Goal: Task Accomplishment & Management: Use online tool/utility

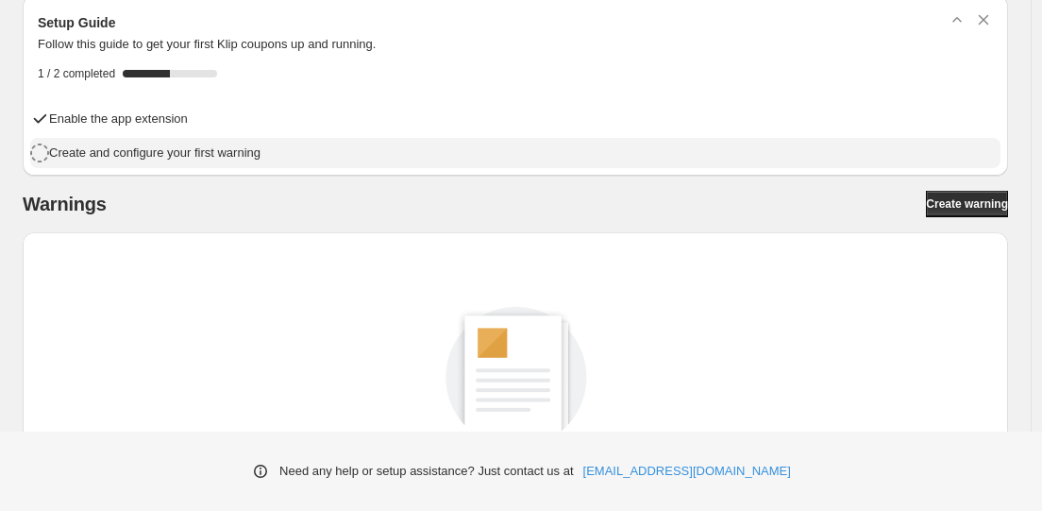
scroll to position [108, 0]
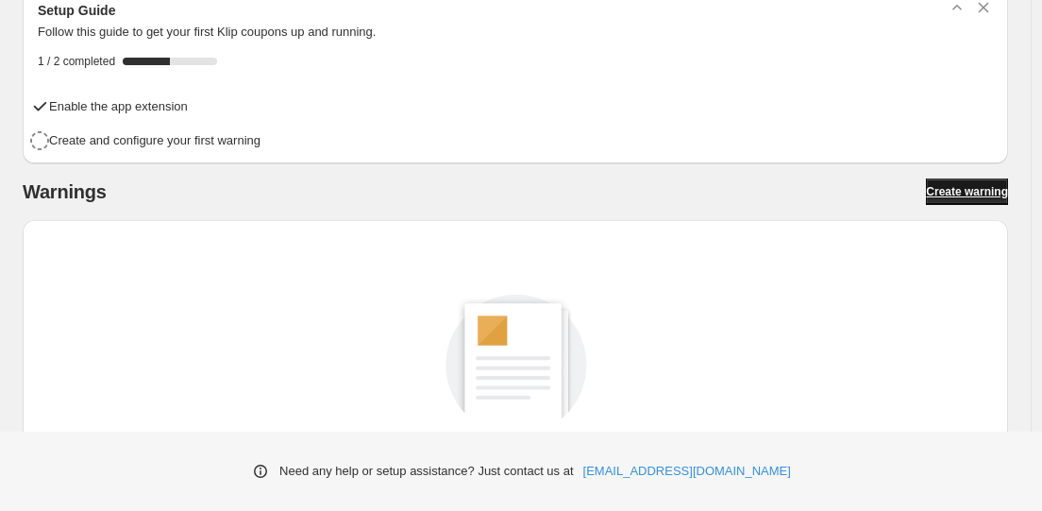
click at [941, 193] on span "Create warning" at bounding box center [967, 191] width 82 height 15
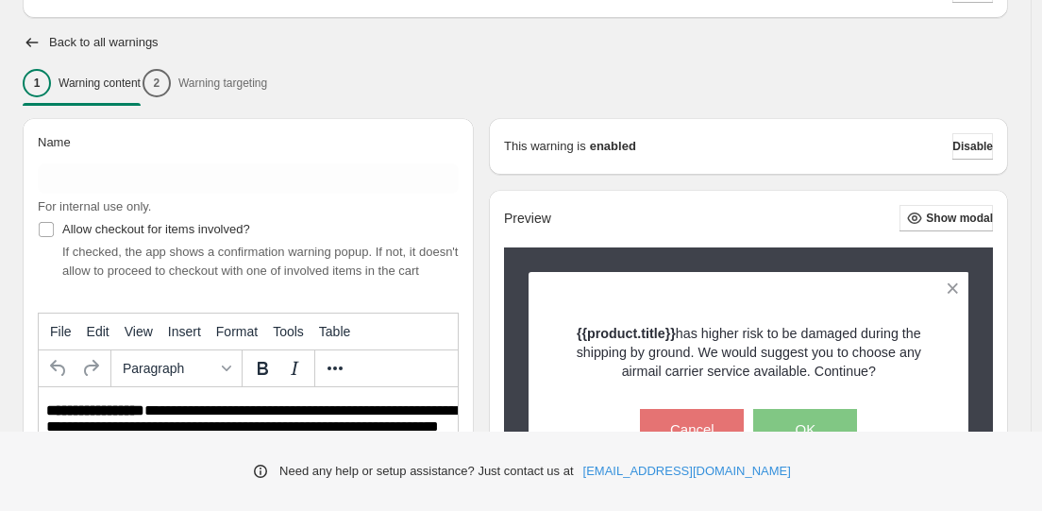
scroll to position [188, 0]
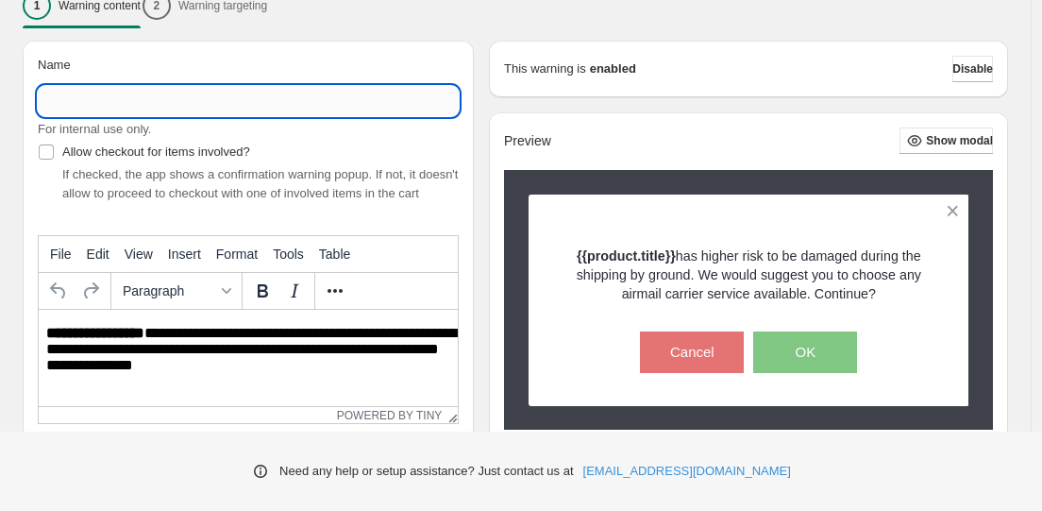
click at [82, 106] on input "Name" at bounding box center [248, 101] width 421 height 30
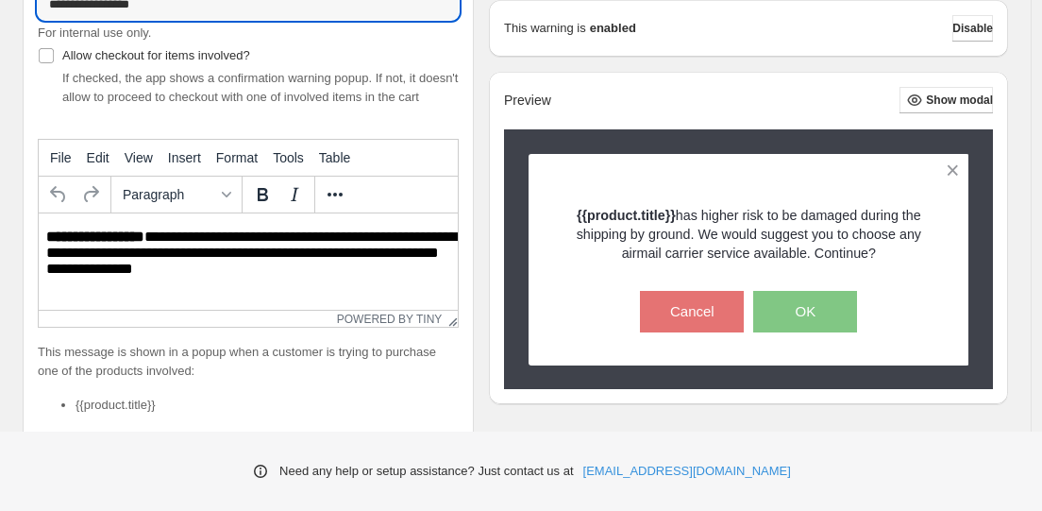
scroll to position [320, 0]
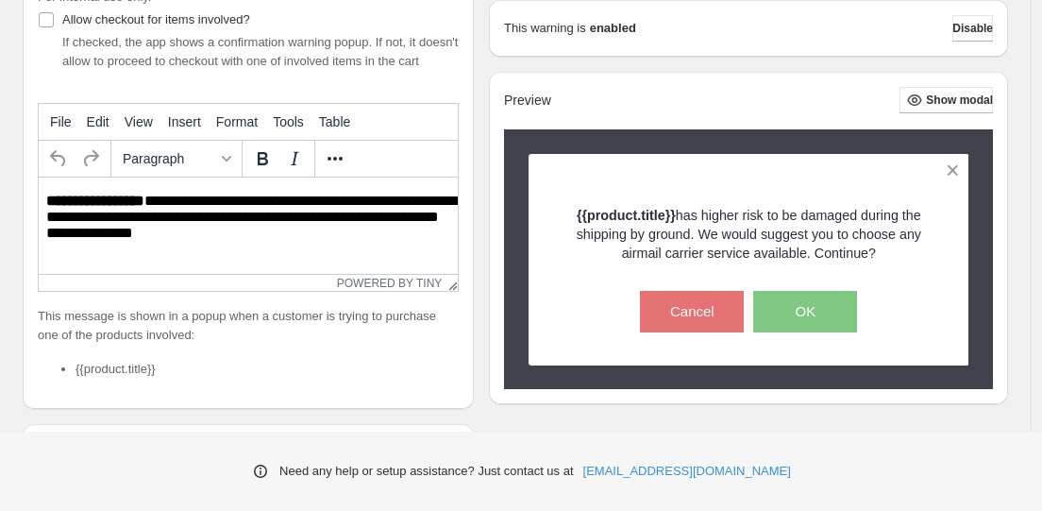
type input "**********"
click at [134, 367] on div "This message is shown in a popup when a customer is trying to purchase one of t…" at bounding box center [248, 350] width 421 height 87
click at [260, 244] on html "**********" at bounding box center [248, 217] width 419 height 81
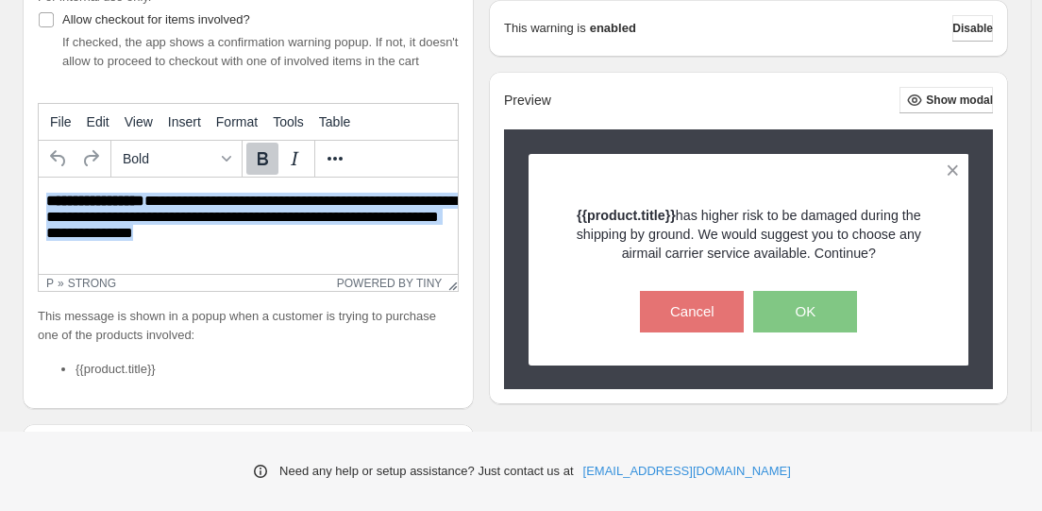
drag, startPoint x: 212, startPoint y: 228, endPoint x: 23, endPoint y: 193, distance: 193.1
click at [39, 193] on html "**********" at bounding box center [248, 217] width 419 height 81
paste body "Rich Text Area. Press ALT-0 for help."
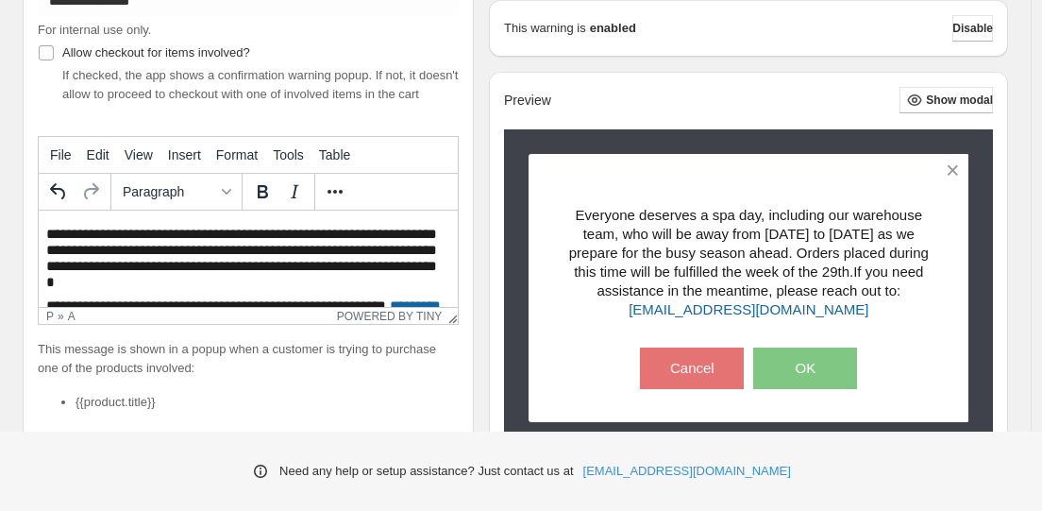
scroll to position [284, 0]
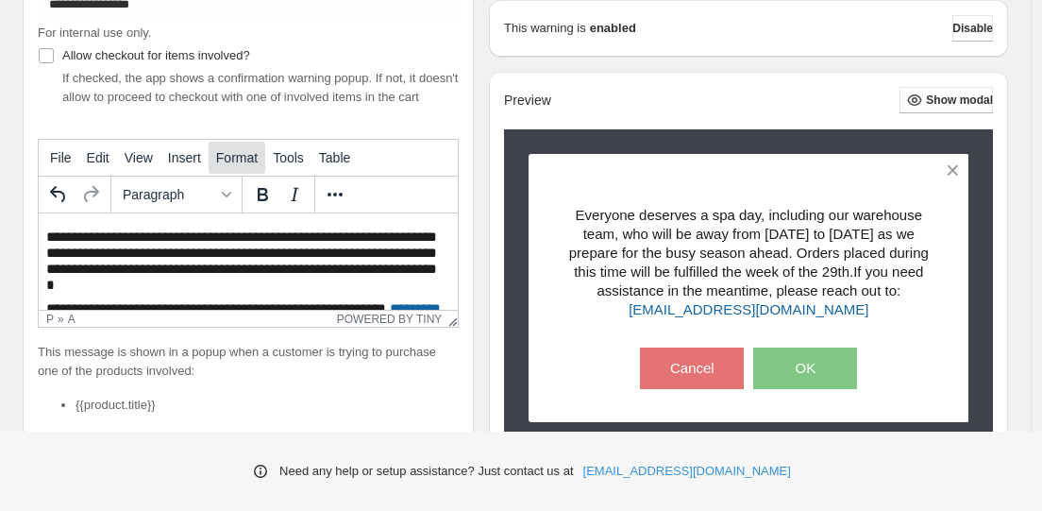
click at [258, 165] on span "Format" at bounding box center [237, 157] width 42 height 15
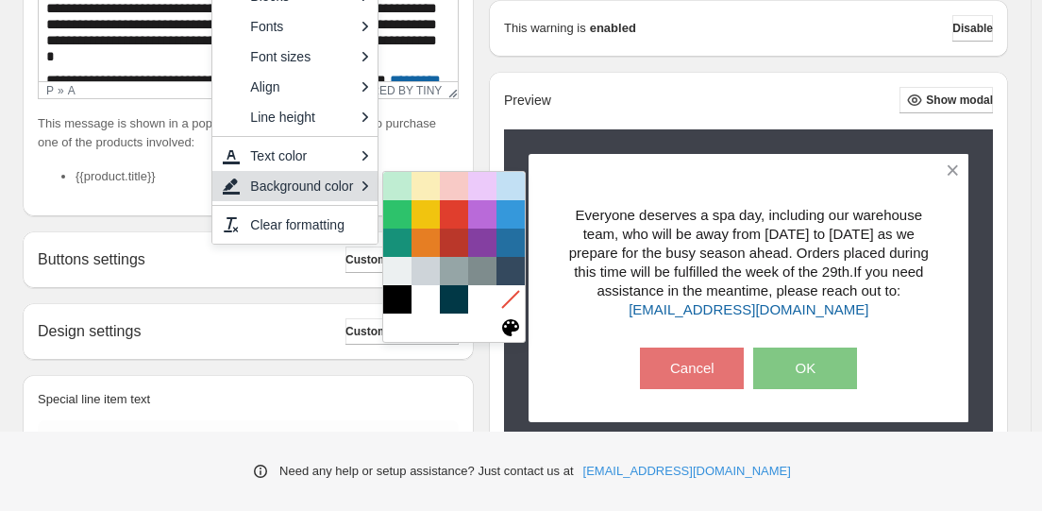
scroll to position [593, 0]
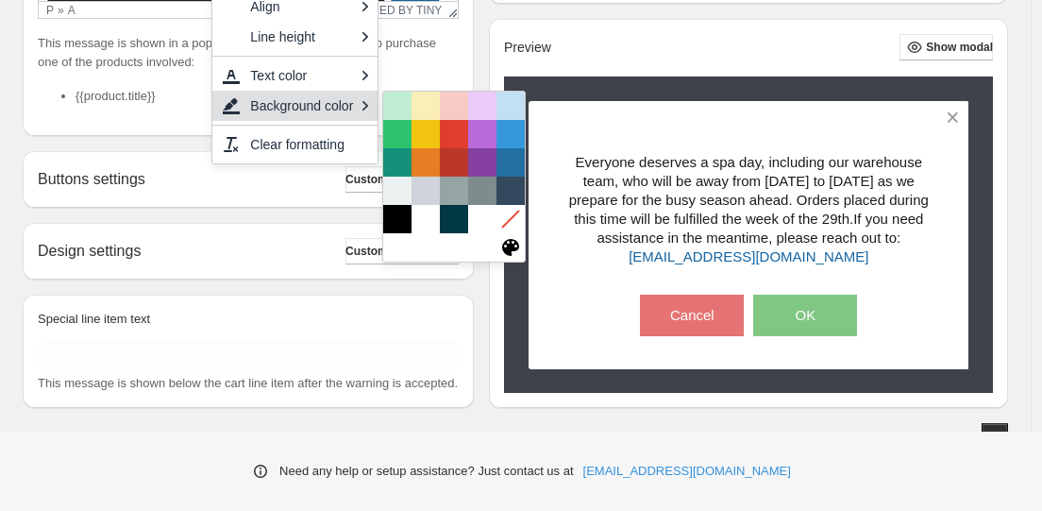
click at [143, 188] on h2 "Buttons settings" at bounding box center [92, 179] width 108 height 18
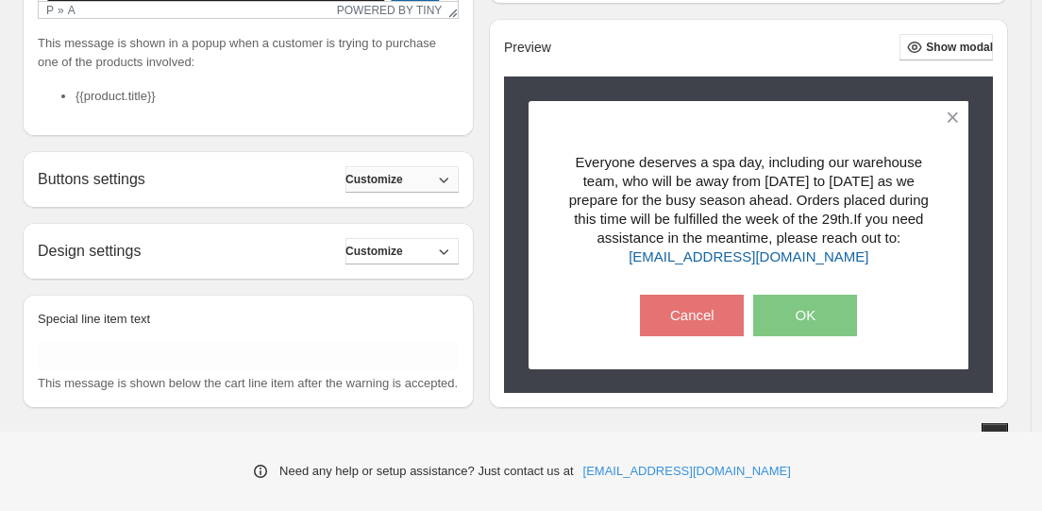
click at [403, 187] on span "Customize" at bounding box center [374, 179] width 58 height 15
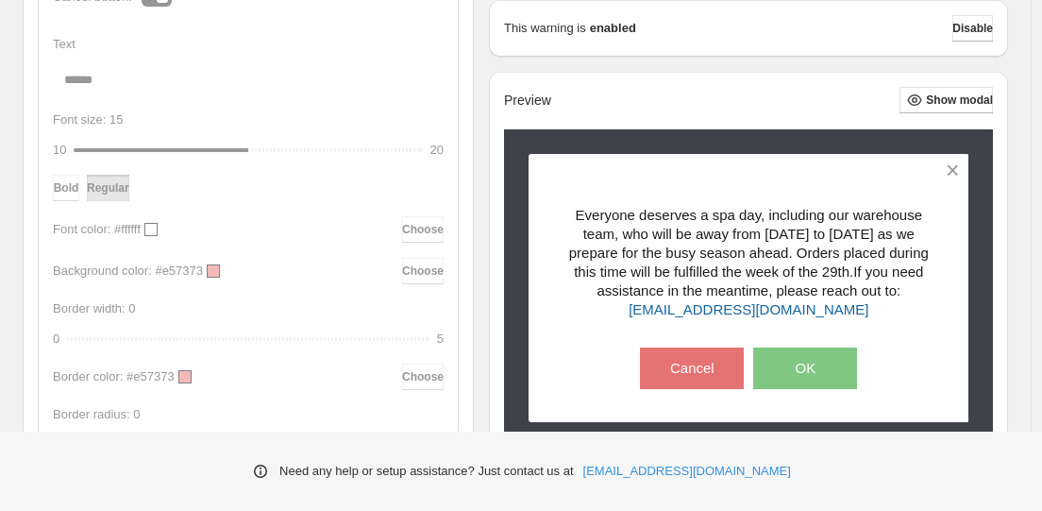
scroll to position [723, 0]
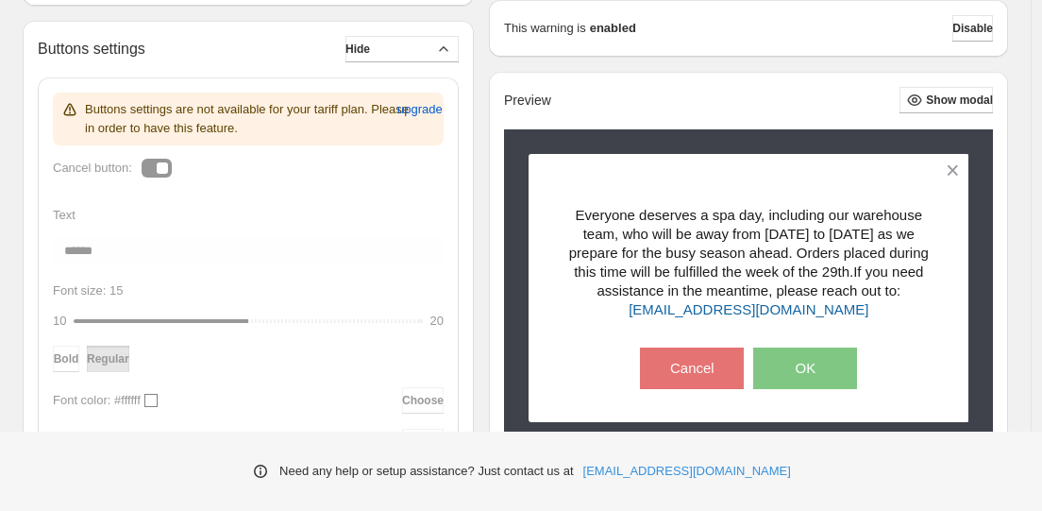
click at [459, 62] on button "Hide" at bounding box center [401, 49] width 113 height 26
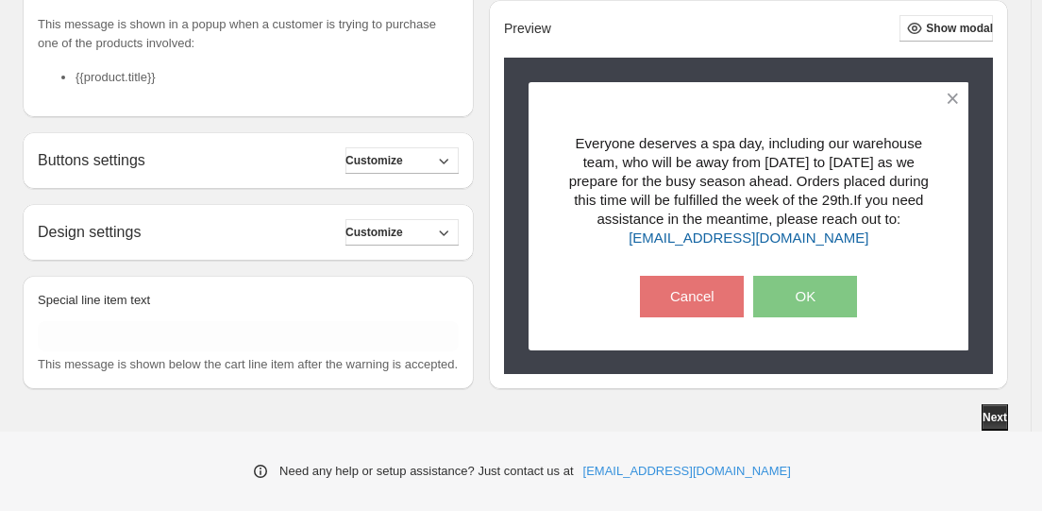
scroll to position [649, 0]
click at [403, 225] on span "Customize" at bounding box center [374, 232] width 58 height 15
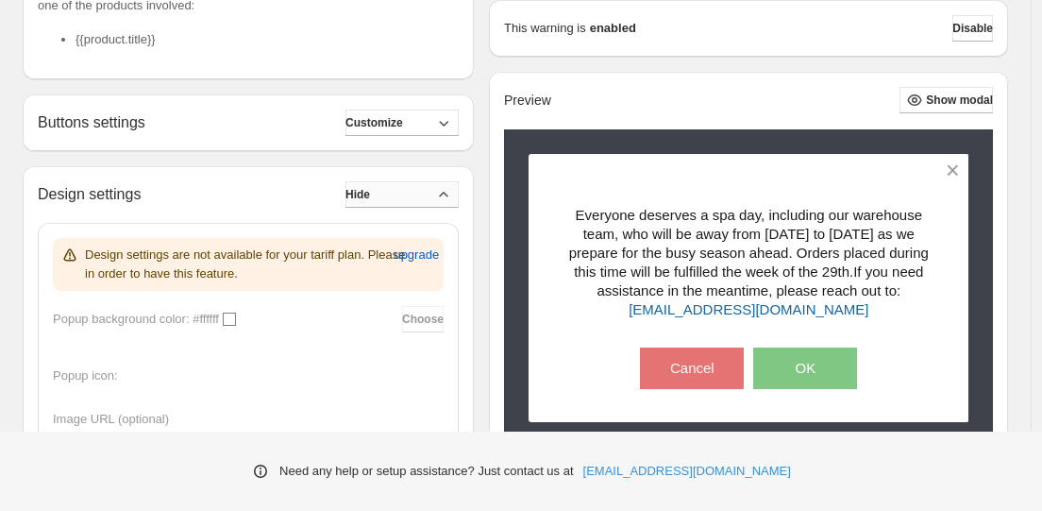
click at [422, 208] on button "Hide" at bounding box center [401, 194] width 113 height 26
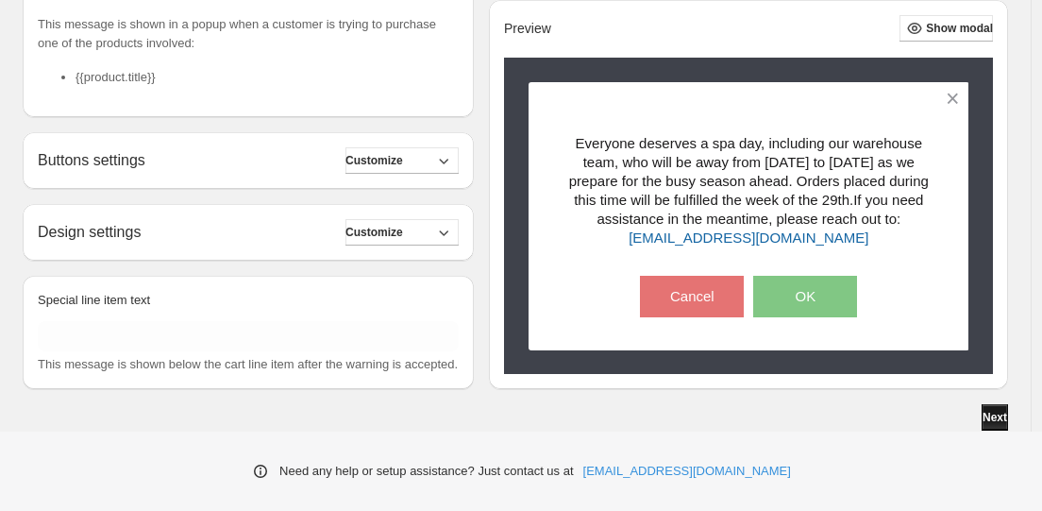
click at [982, 425] on button "Next" at bounding box center [995, 417] width 26 height 26
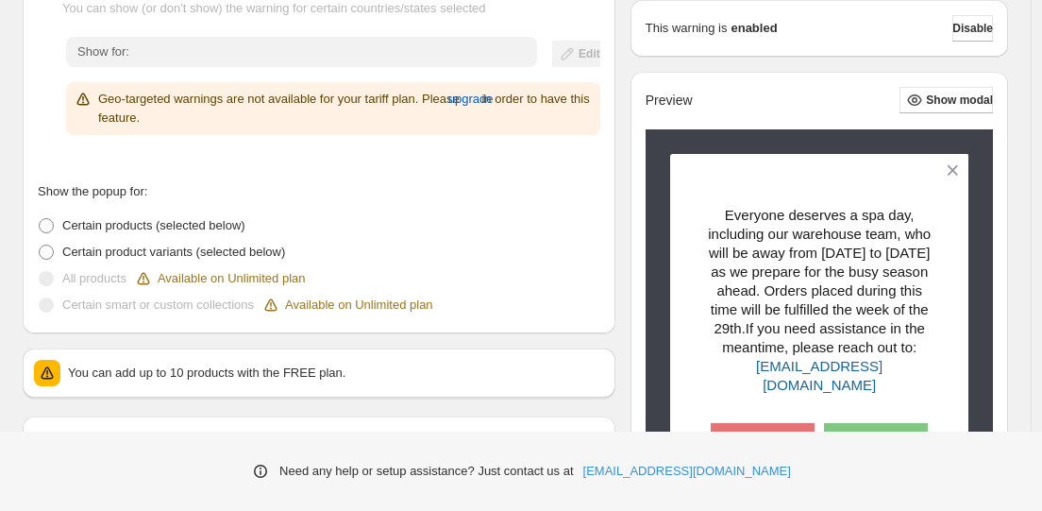
scroll to position [363, 0]
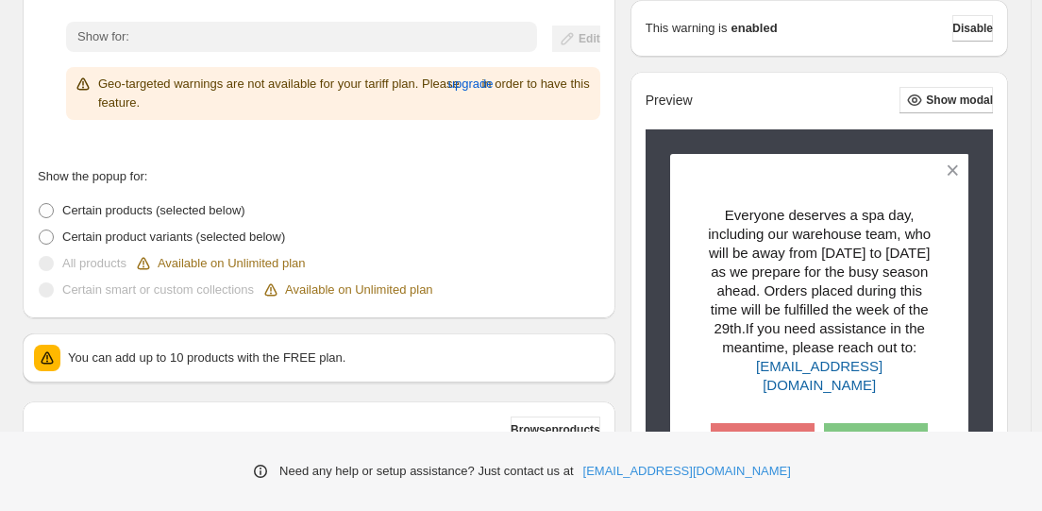
click at [45, 260] on span at bounding box center [46, 263] width 15 height 15
click at [44, 238] on span at bounding box center [46, 236] width 15 height 15
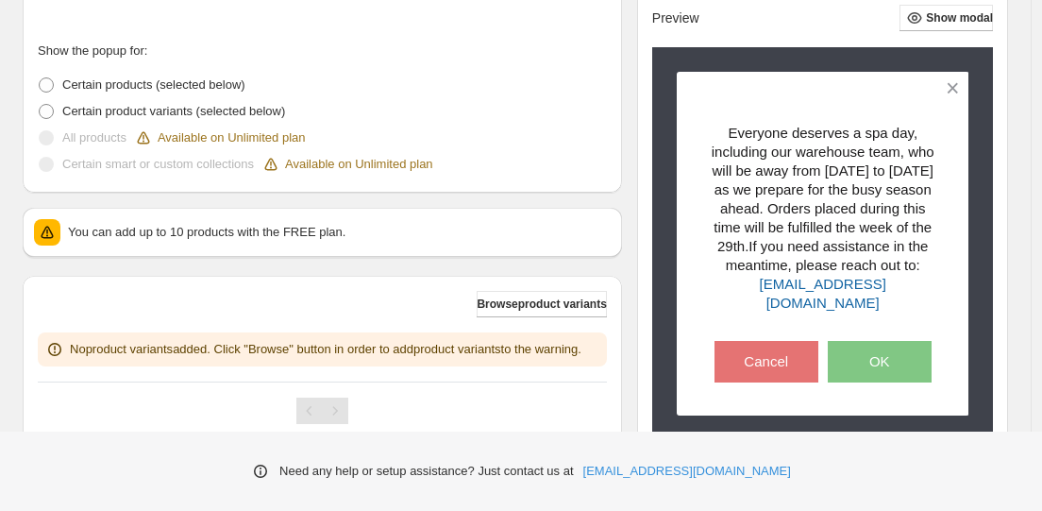
scroll to position [573, 0]
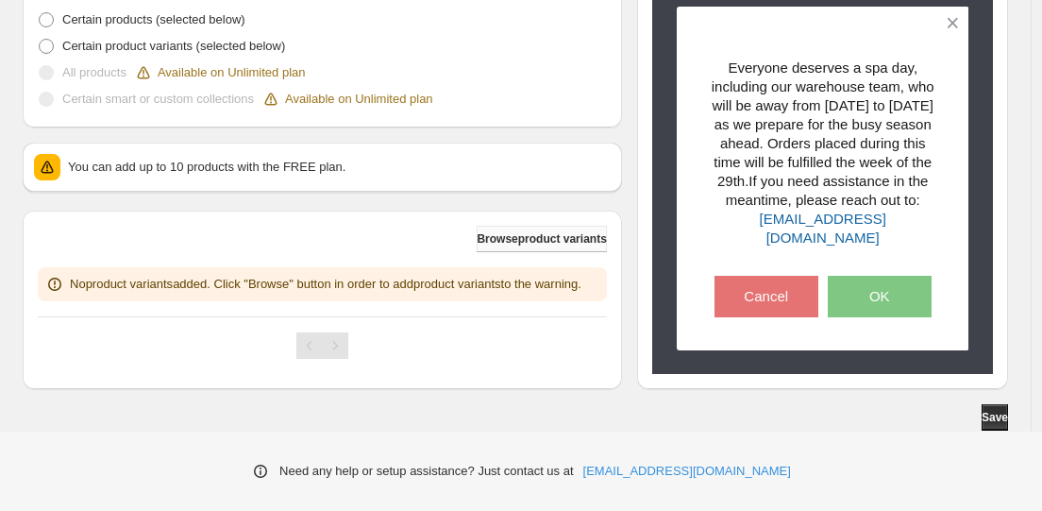
click at [499, 227] on button "Browse product variants" at bounding box center [541, 239] width 129 height 26
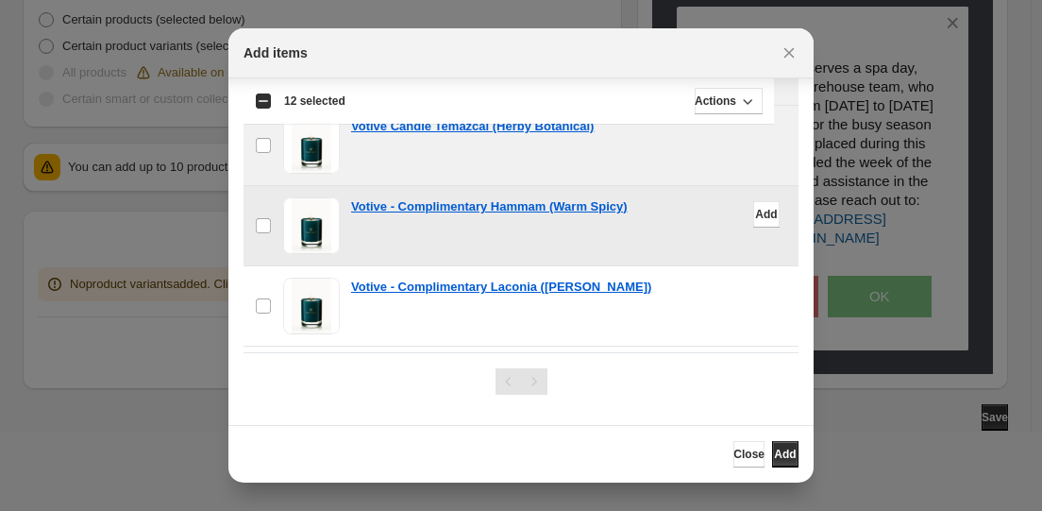
scroll to position [2033, 0]
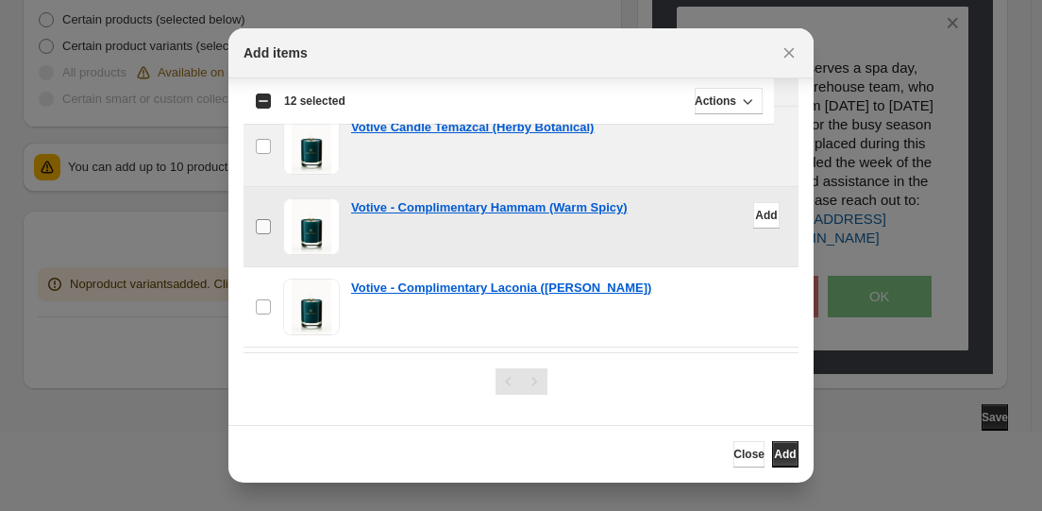
click at [272, 227] on label "checkbox" at bounding box center [263, 226] width 40 height 79
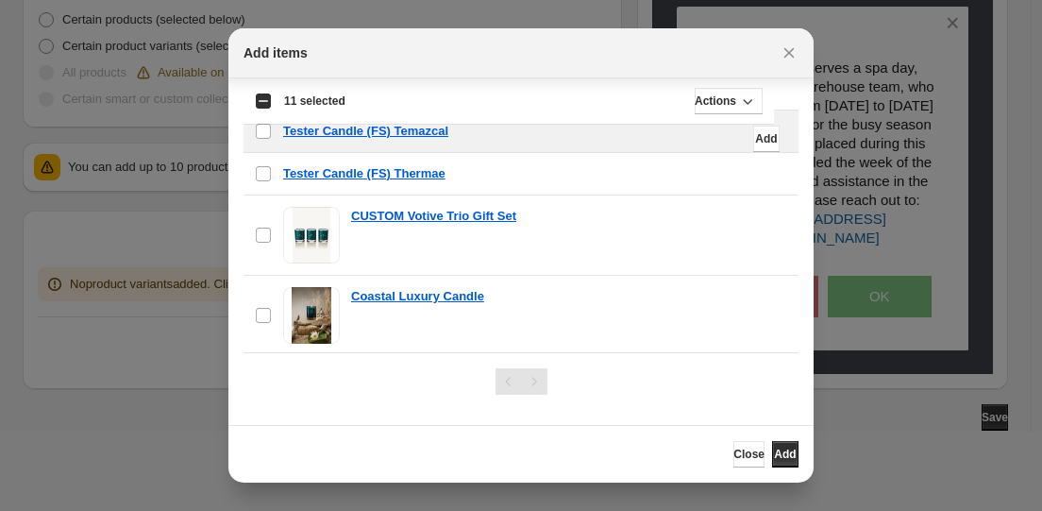
scroll to position [2721, 0]
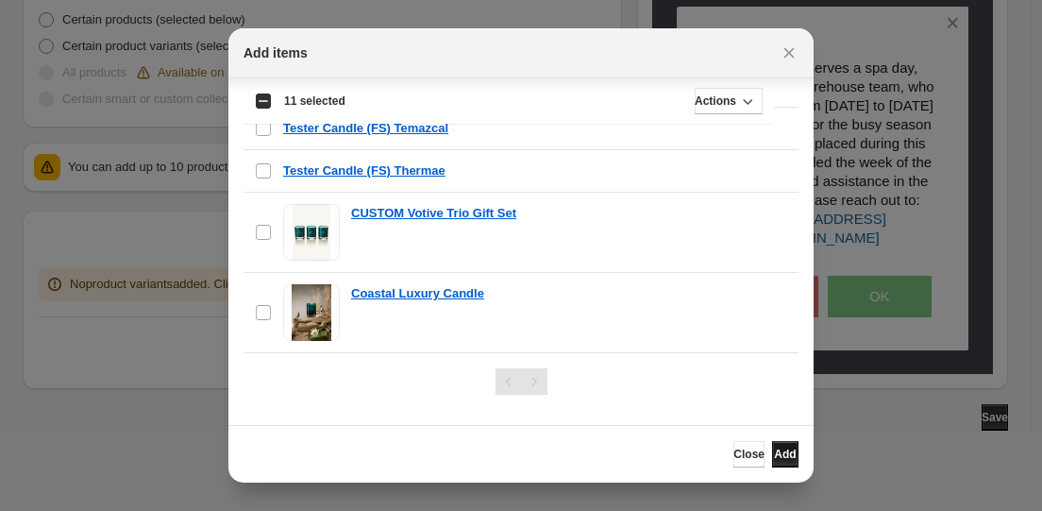
click at [790, 450] on button "Add" at bounding box center [785, 454] width 26 height 26
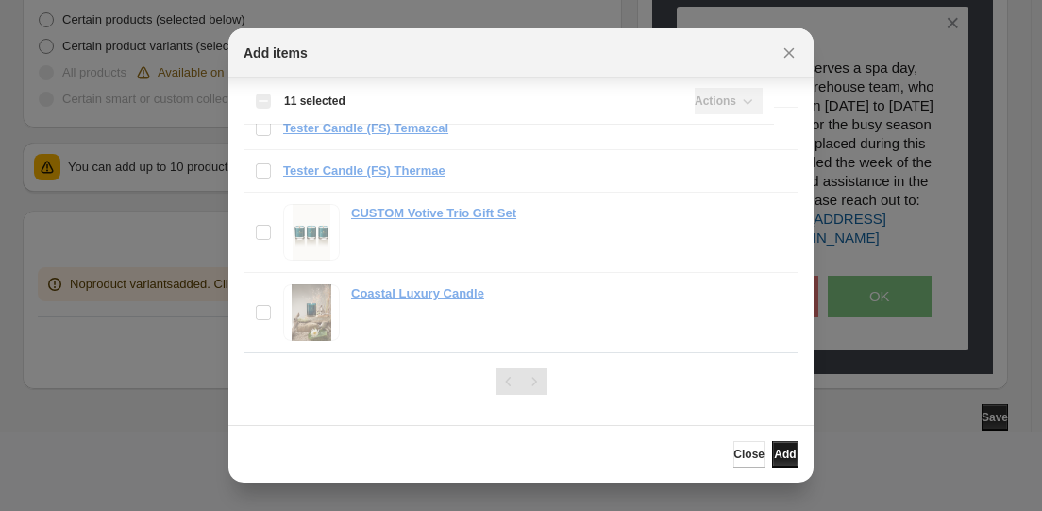
click at [779, 456] on span "Add" at bounding box center [785, 453] width 22 height 15
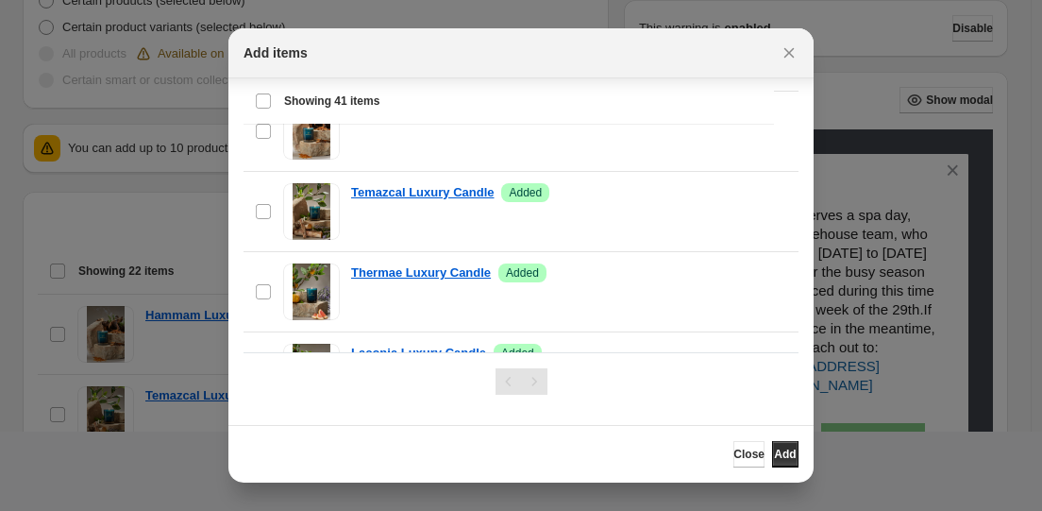
scroll to position [949, 0]
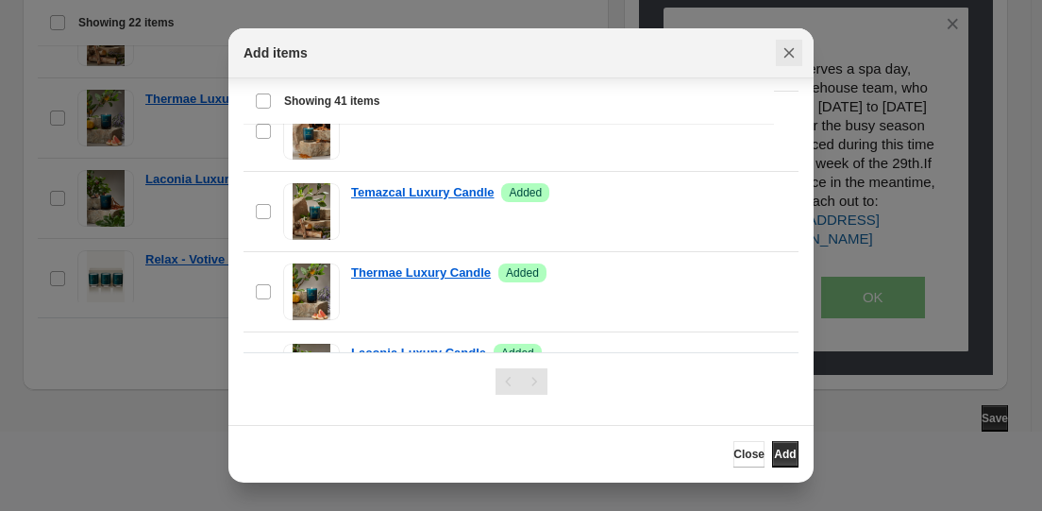
click at [788, 50] on icon "Close" at bounding box center [789, 52] width 19 height 19
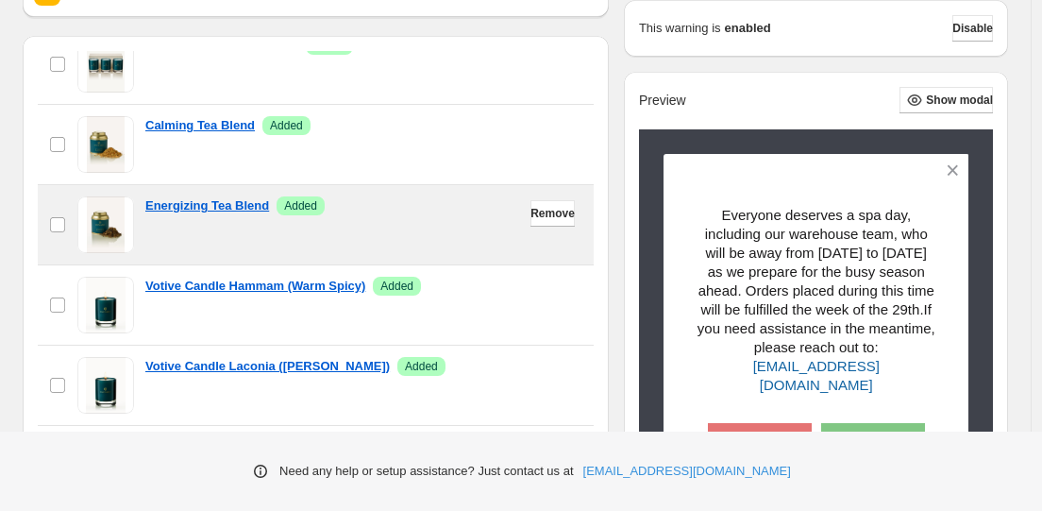
scroll to position [456, 0]
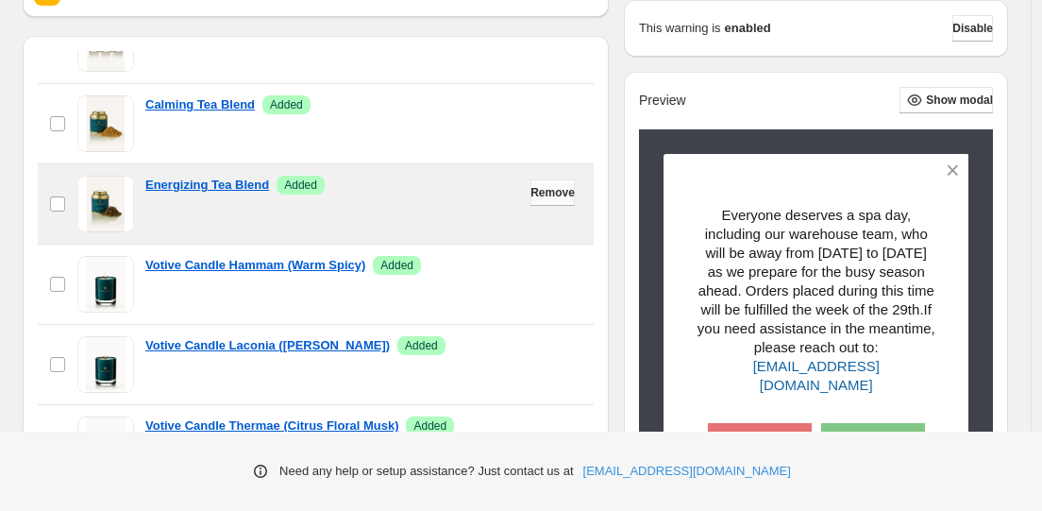
click at [530, 196] on span "Remove" at bounding box center [552, 192] width 44 height 15
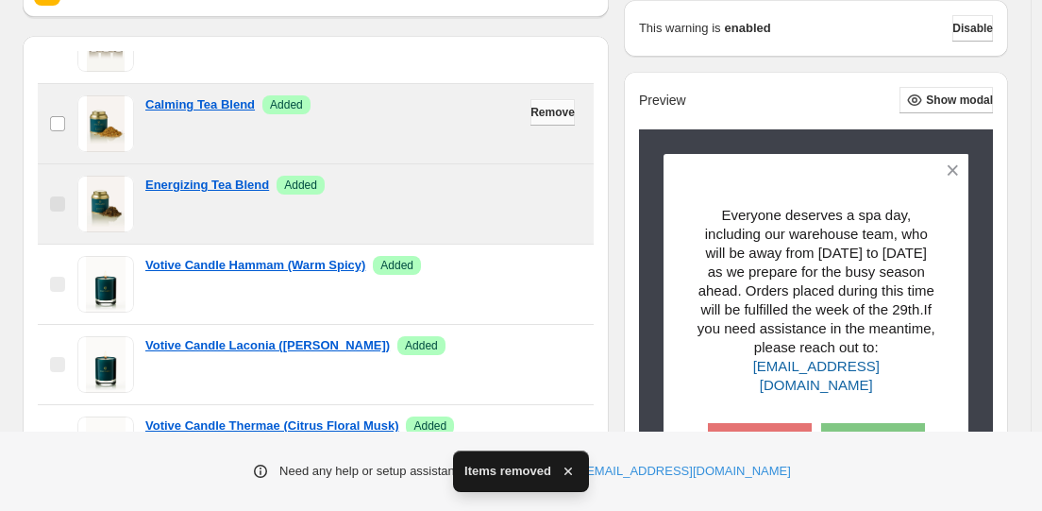
click at [570, 114] on button "Remove" at bounding box center [552, 112] width 44 height 26
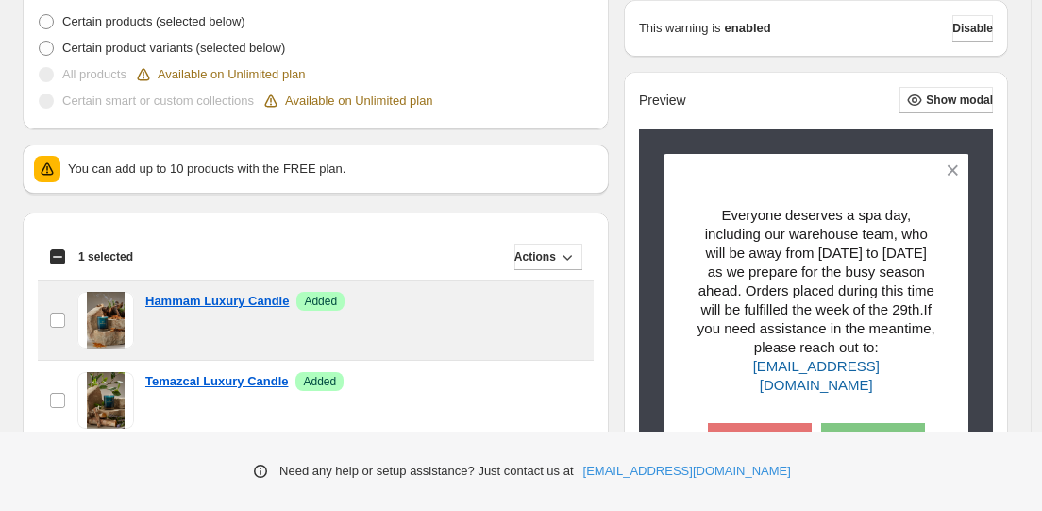
scroll to position [36, 0]
click at [547, 252] on span "Actions" at bounding box center [535, 255] width 42 height 15
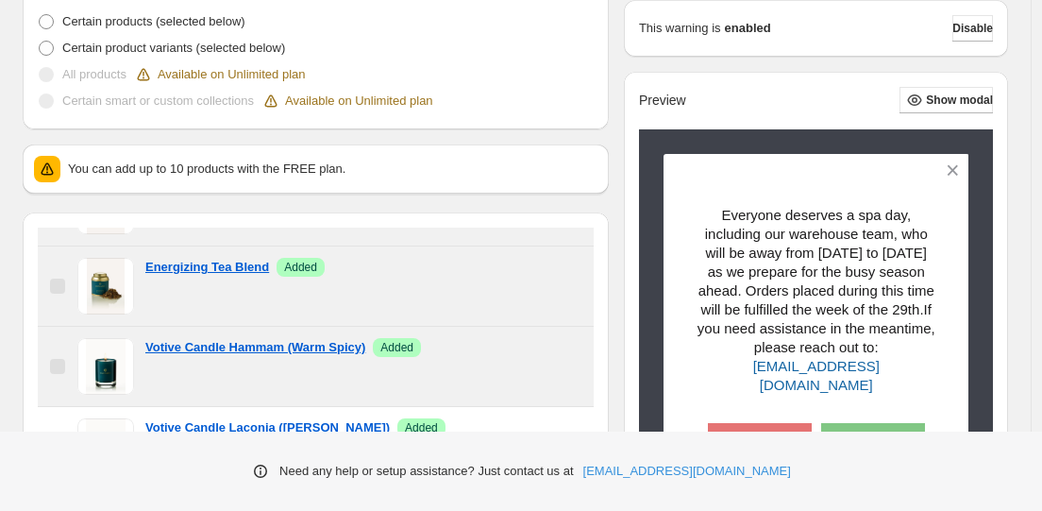
scroll to position [558, 0]
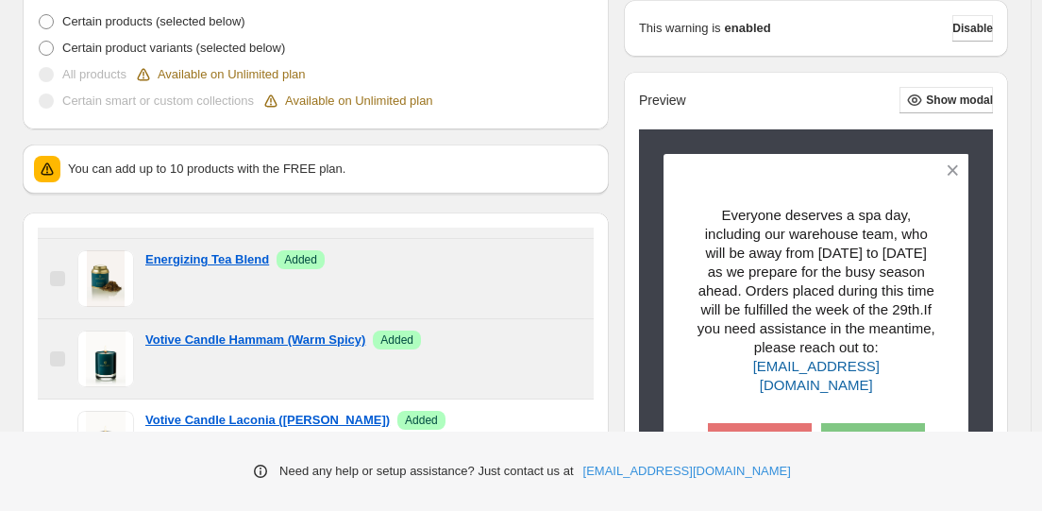
click at [59, 367] on label "checkbox" at bounding box center [58, 358] width 40 height 79
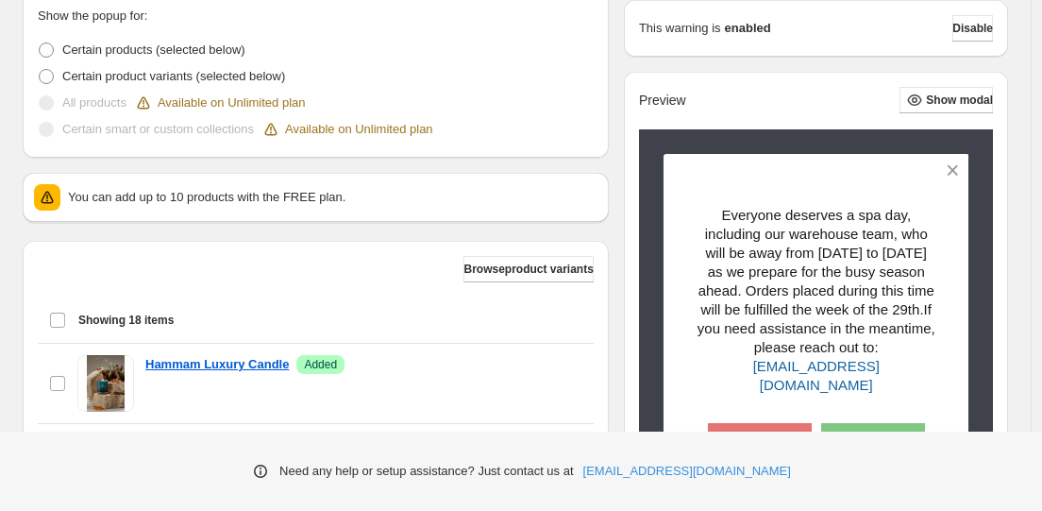
scroll to position [545, 0]
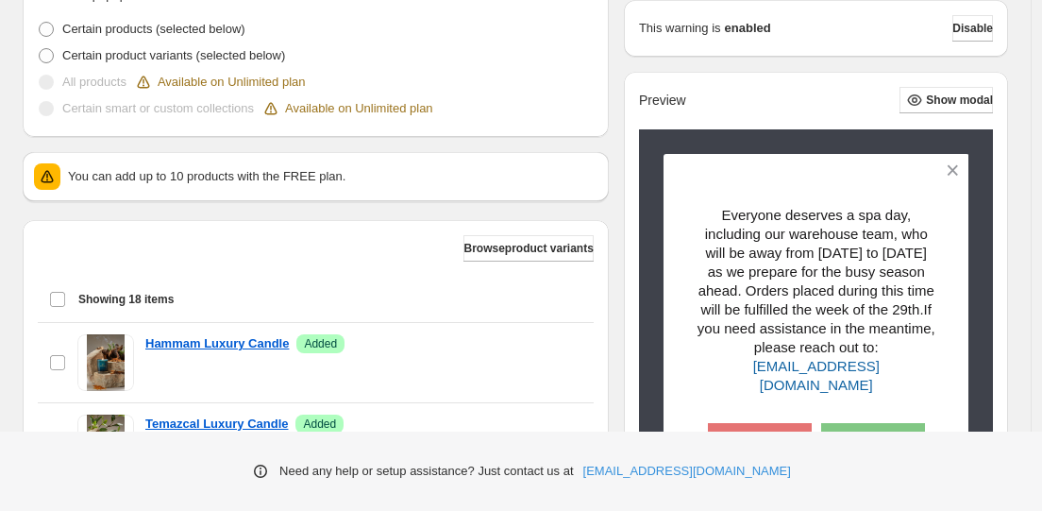
click at [59, 303] on div "Select all 18 items Showing 18 items" at bounding box center [315, 299] width 533 height 45
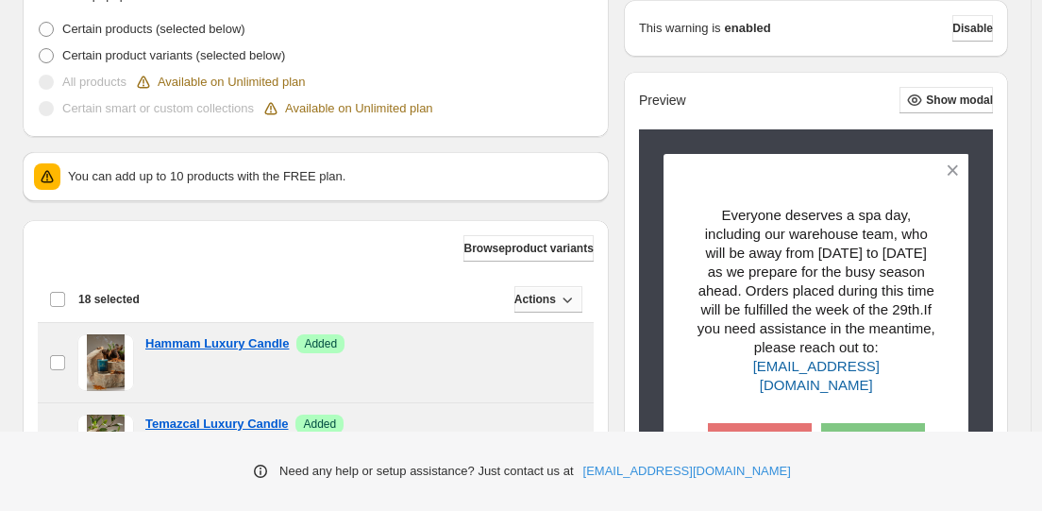
click at [562, 304] on icon "button" at bounding box center [567, 299] width 19 height 19
click at [563, 338] on span "Remove" at bounding box center [553, 338] width 45 height 14
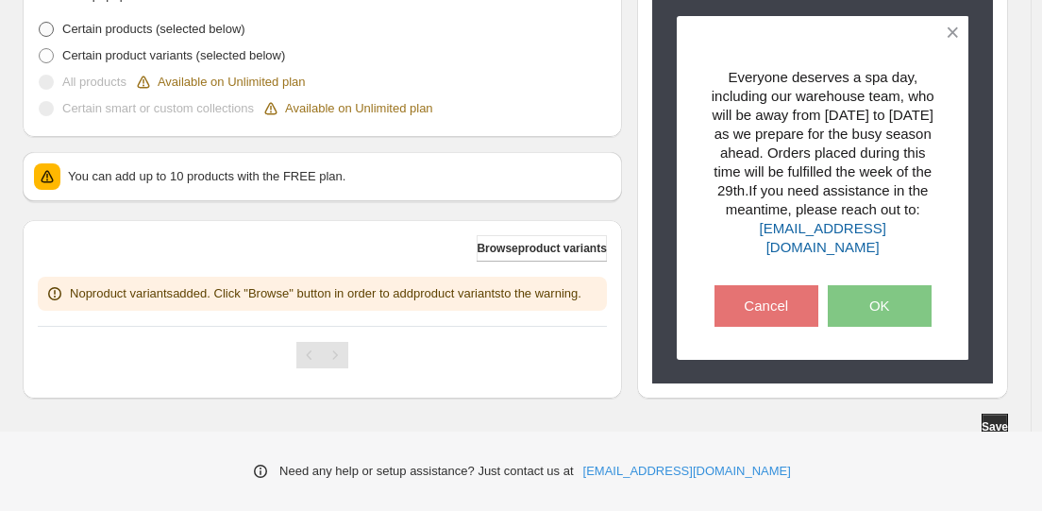
click at [49, 24] on span at bounding box center [46, 29] width 15 height 15
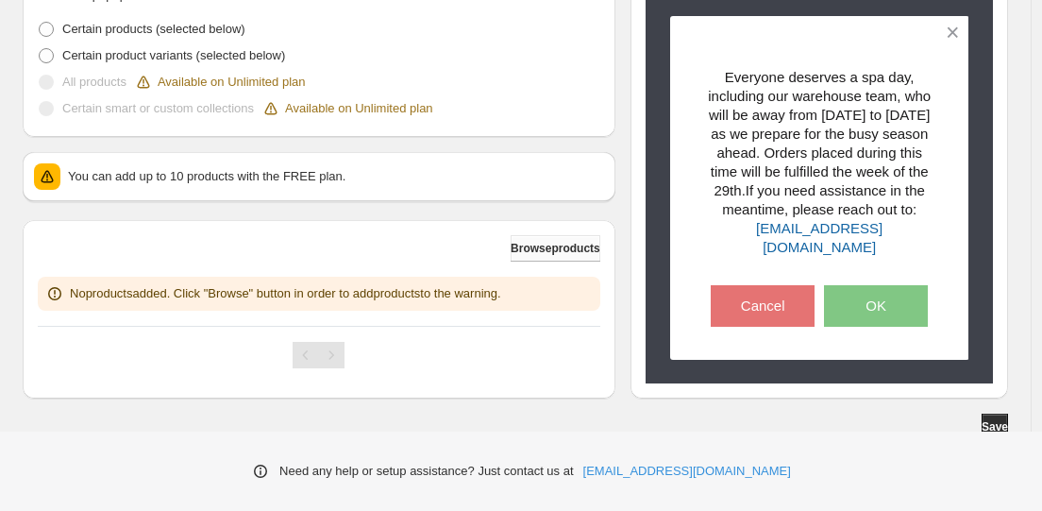
click at [568, 242] on span "Browse products" at bounding box center [556, 248] width 90 height 15
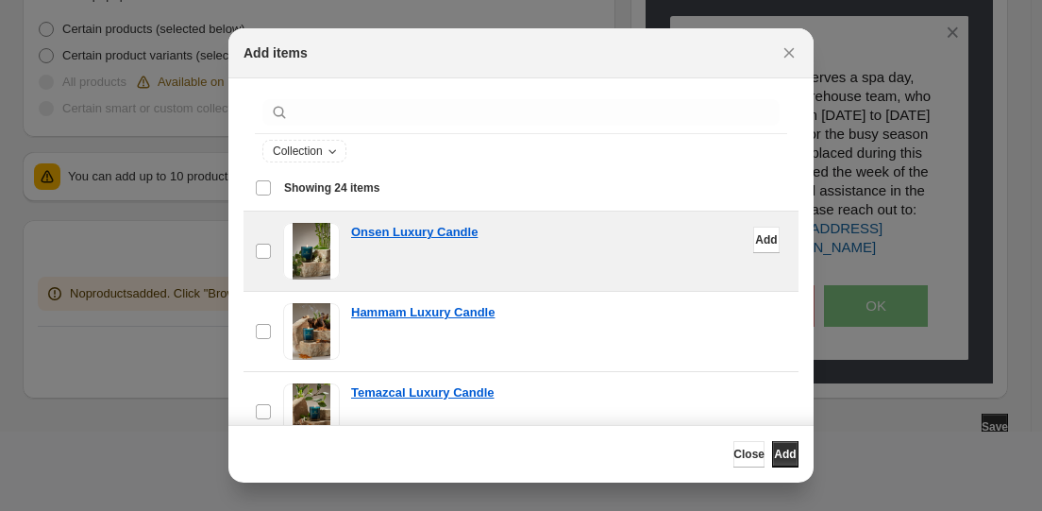
scroll to position [27, 0]
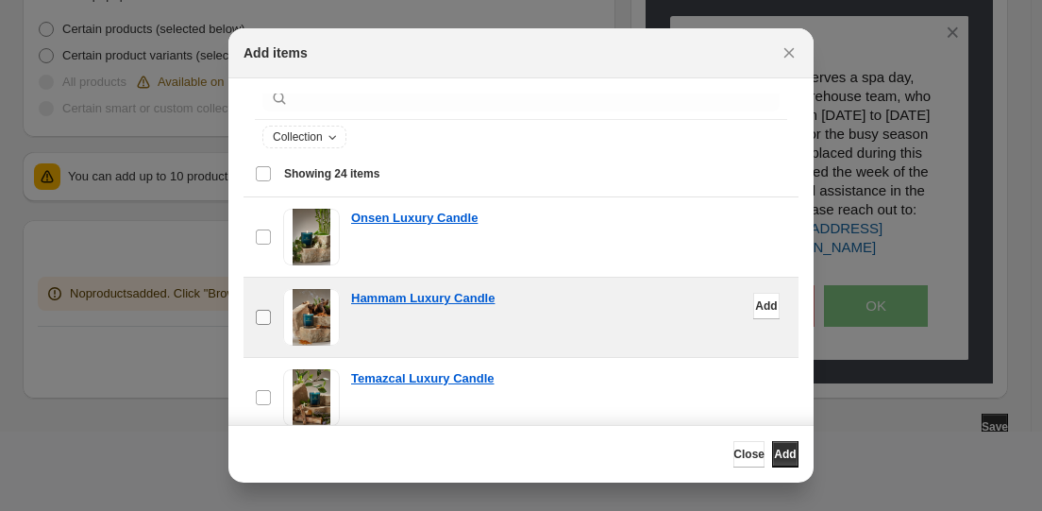
click at [272, 311] on label "checkbox" at bounding box center [263, 316] width 40 height 79
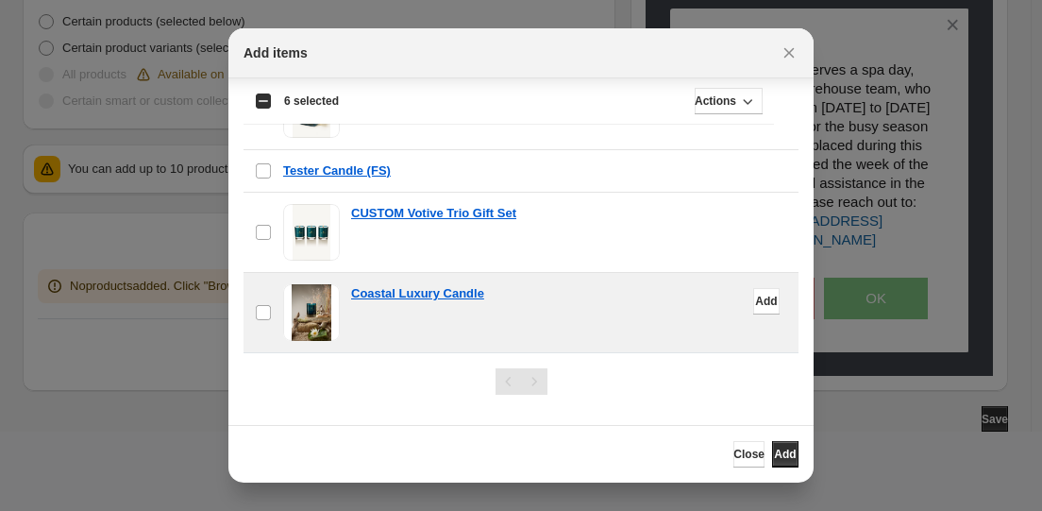
scroll to position [554, 0]
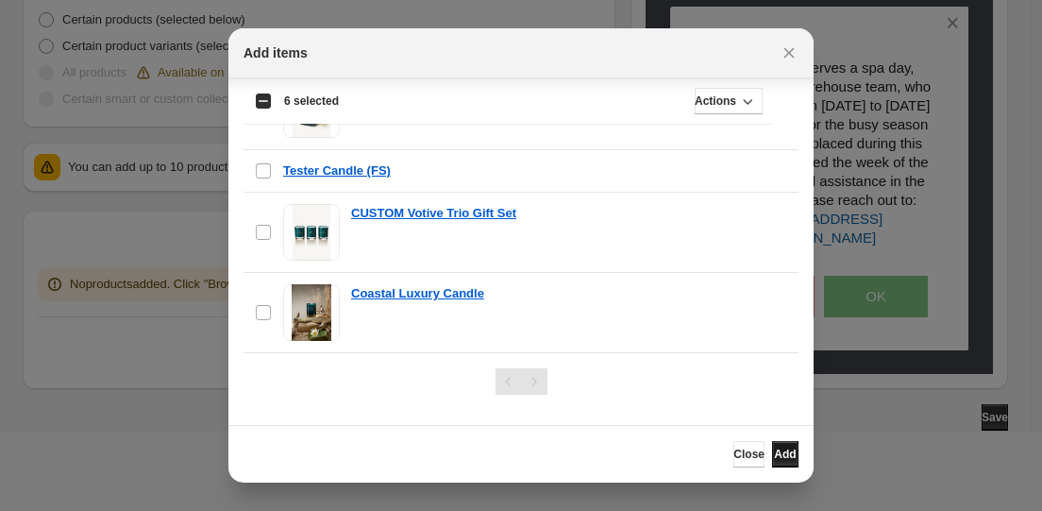
click at [774, 450] on span "Add" at bounding box center [785, 453] width 22 height 15
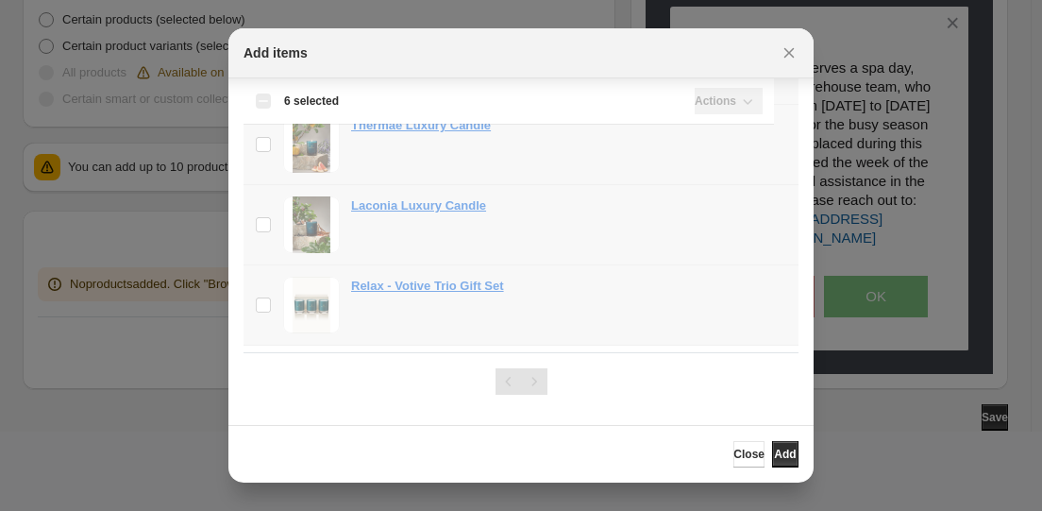
scroll to position [0, 0]
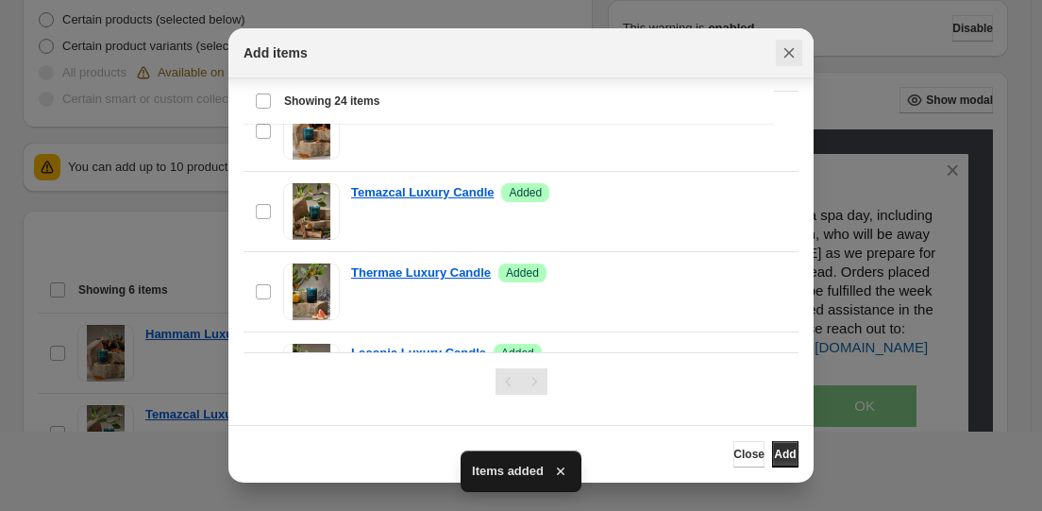
click at [790, 46] on icon "Close" at bounding box center [789, 52] width 19 height 19
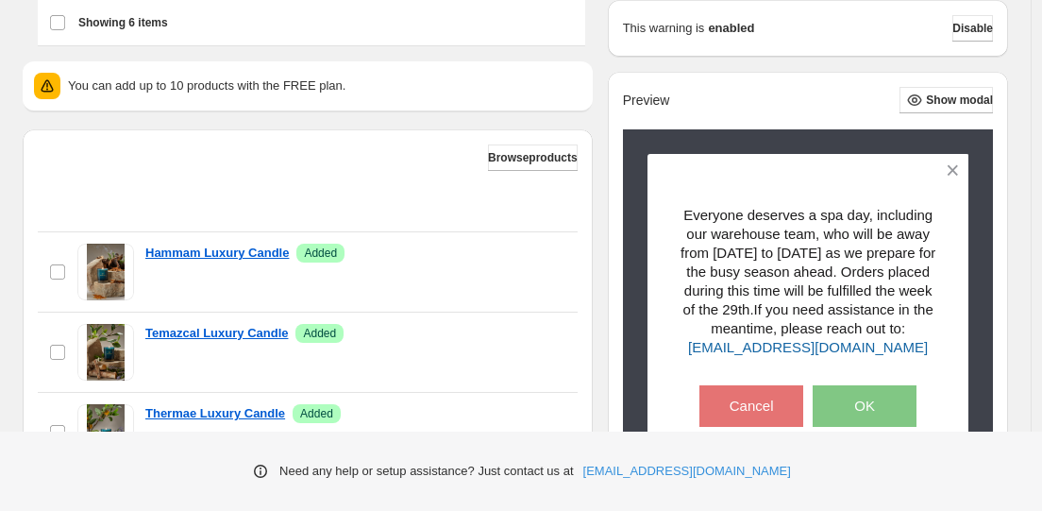
scroll to position [537, 0]
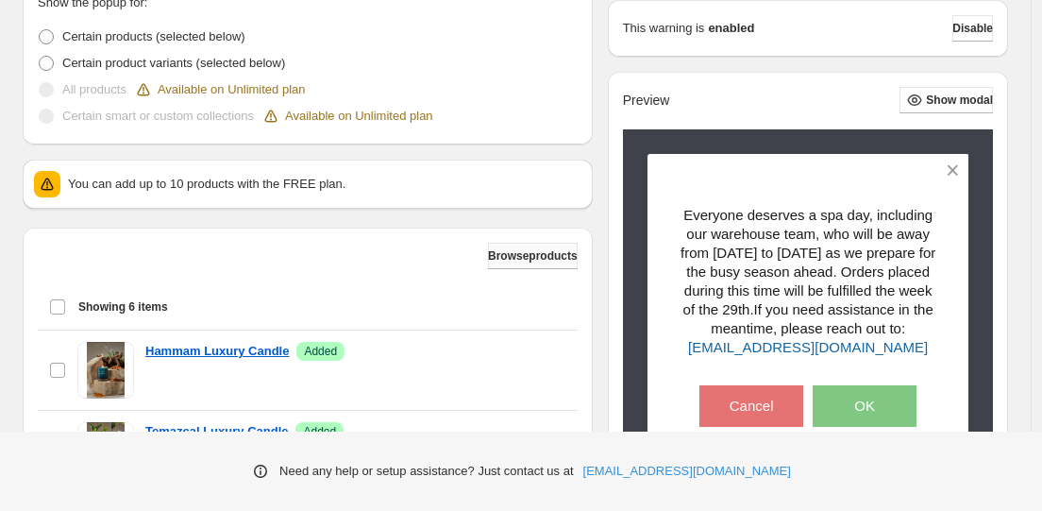
click at [523, 253] on span "Browse products" at bounding box center [533, 255] width 90 height 15
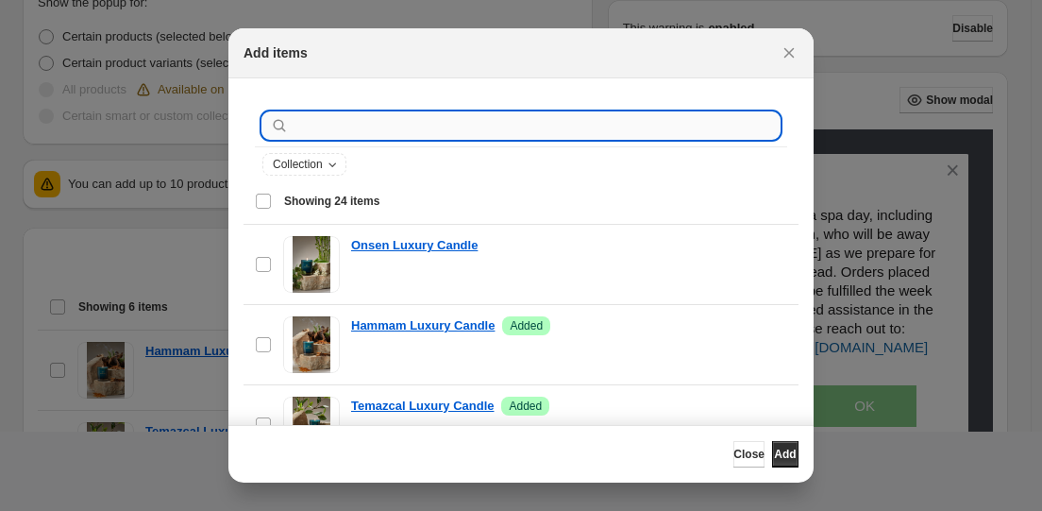
click at [452, 131] on input ":r25:" at bounding box center [536, 125] width 487 height 26
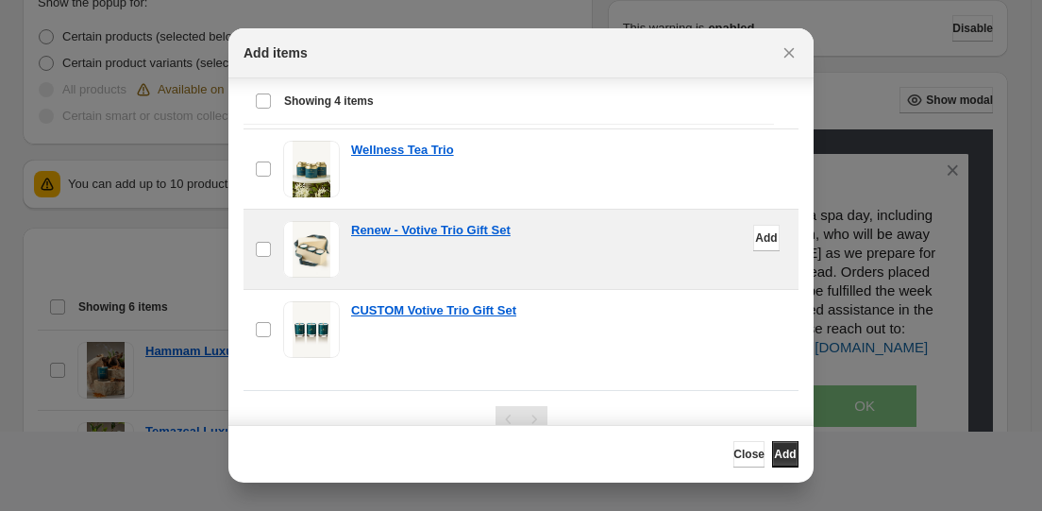
scroll to position [178, 0]
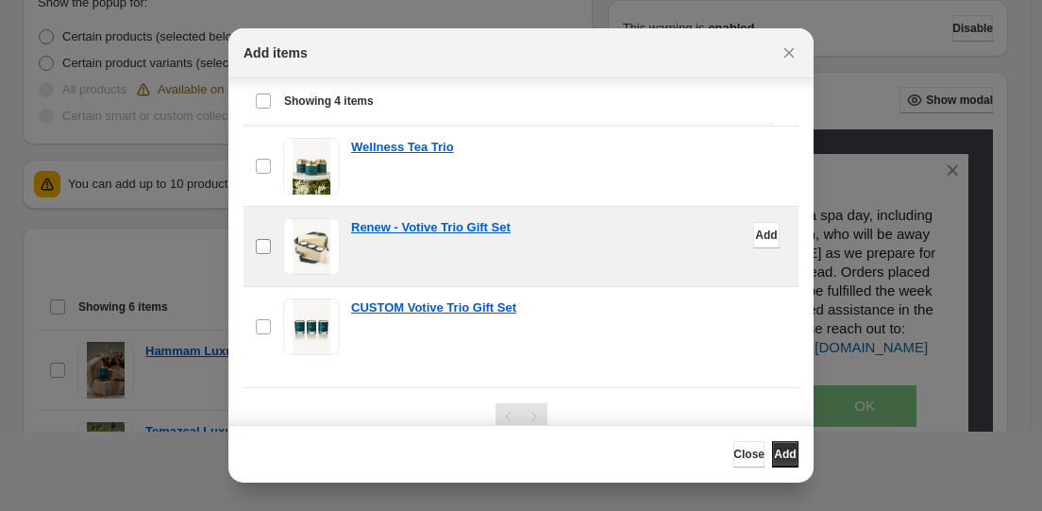
type input "****"
click at [774, 457] on span "Add" at bounding box center [785, 453] width 22 height 15
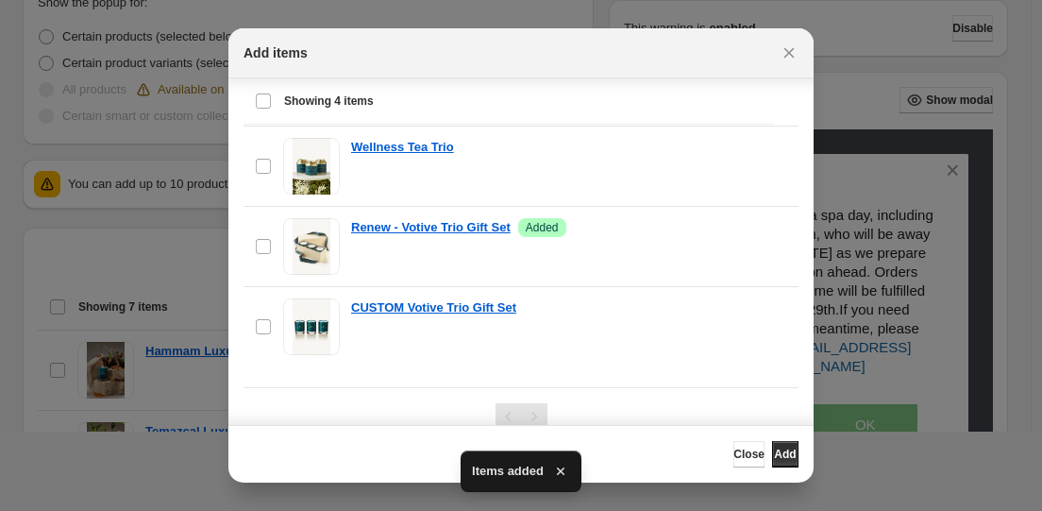
drag, startPoint x: 791, startPoint y: 49, endPoint x: 851, endPoint y: 90, distance: 72.8
click at [791, 49] on icon "Close" at bounding box center [789, 52] width 19 height 19
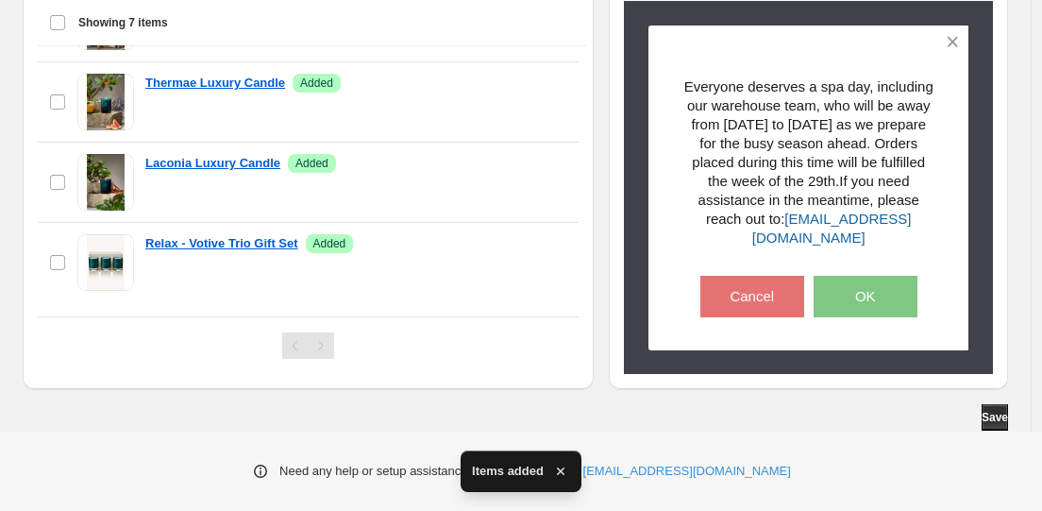
scroll to position [33, 0]
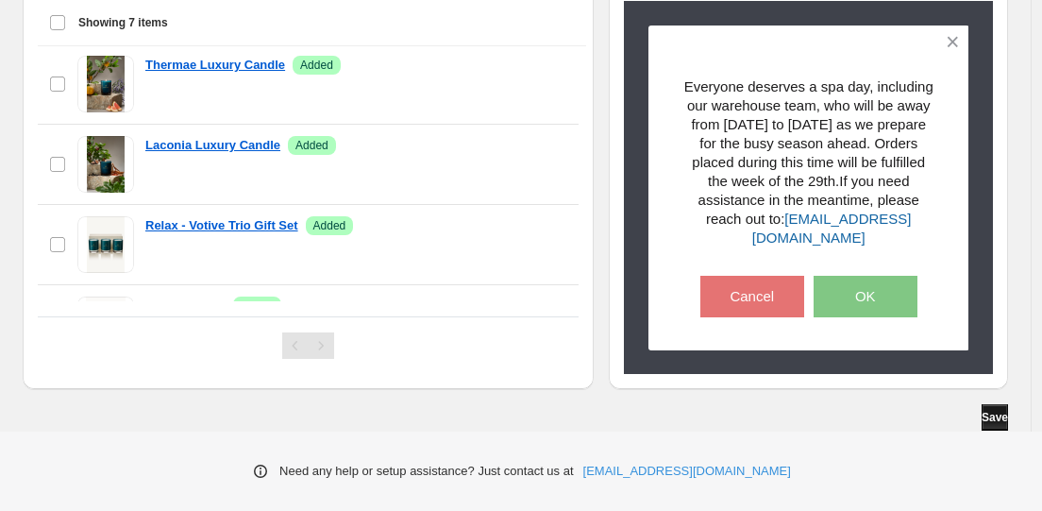
click at [1003, 411] on span "Save" at bounding box center [995, 417] width 26 height 15
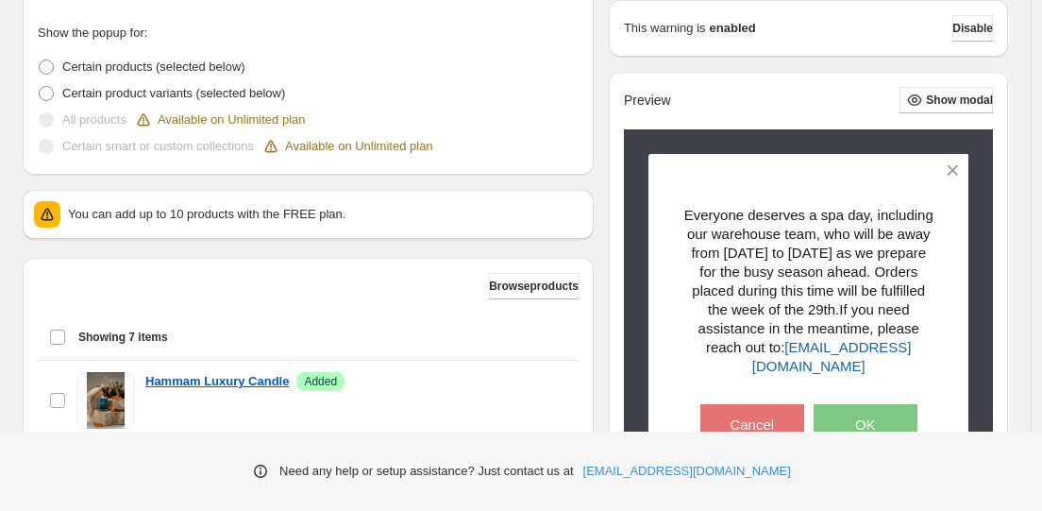
scroll to position [164, 0]
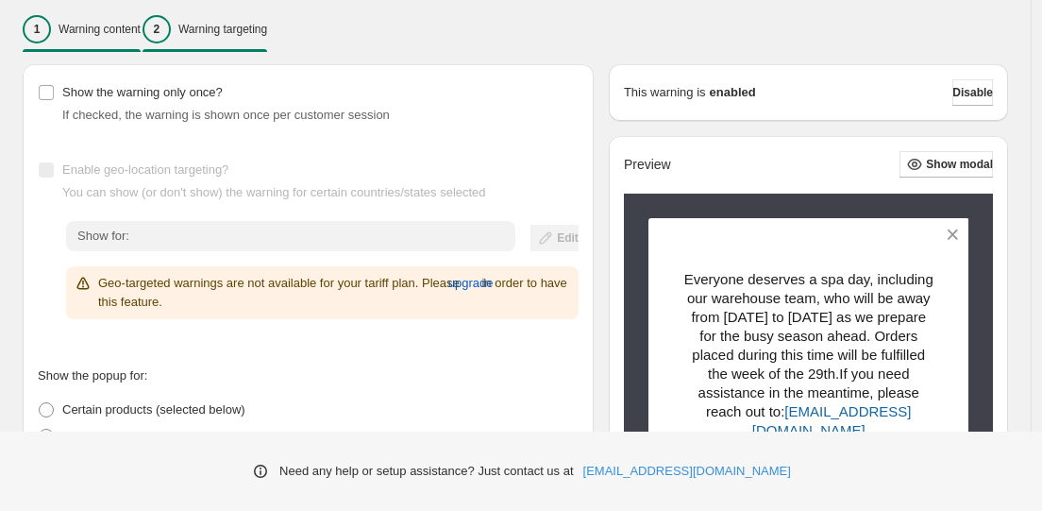
click at [79, 29] on p "Warning content" at bounding box center [100, 29] width 82 height 15
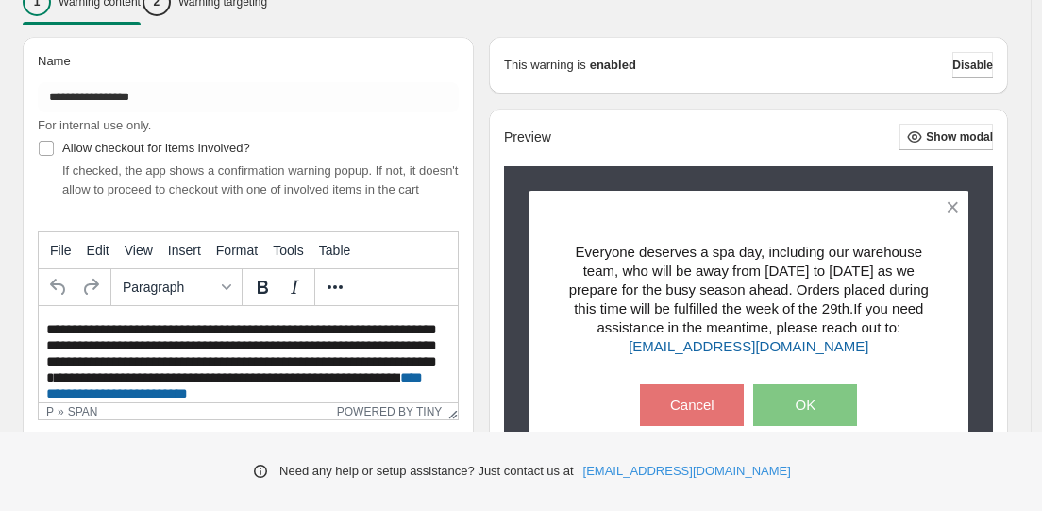
scroll to position [202, 0]
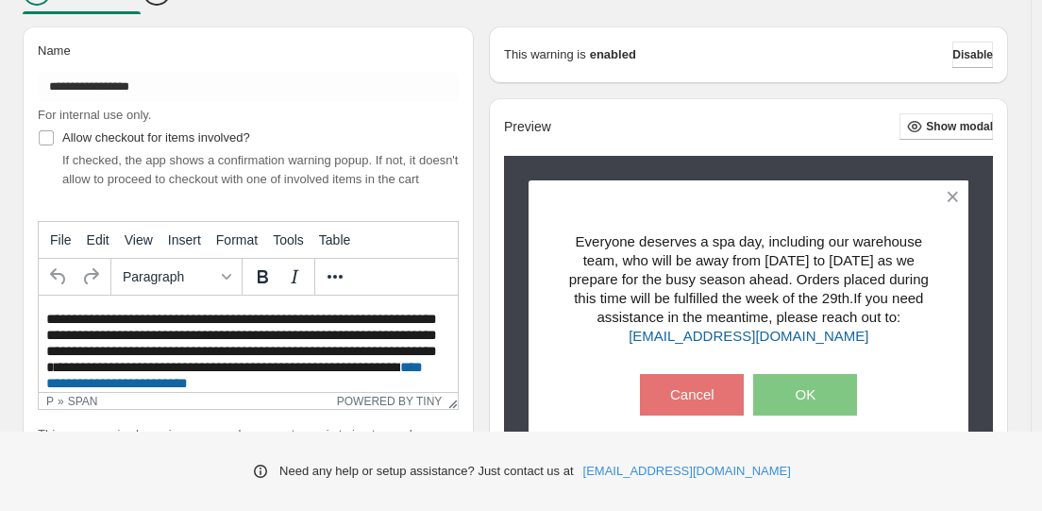
click at [226, 373] on span "**********" at bounding box center [227, 367] width 345 height 14
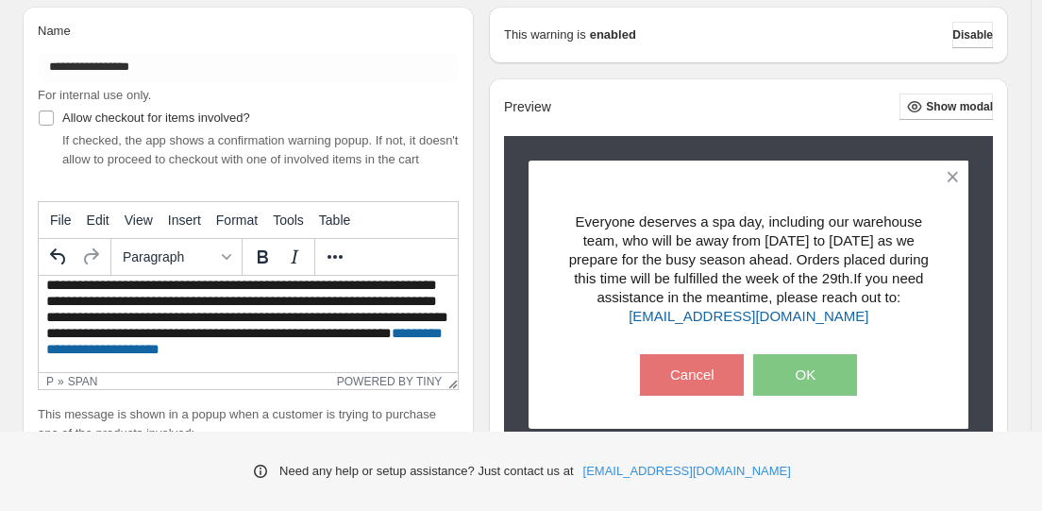
scroll to position [233, 0]
